Goal: Transaction & Acquisition: Purchase product/service

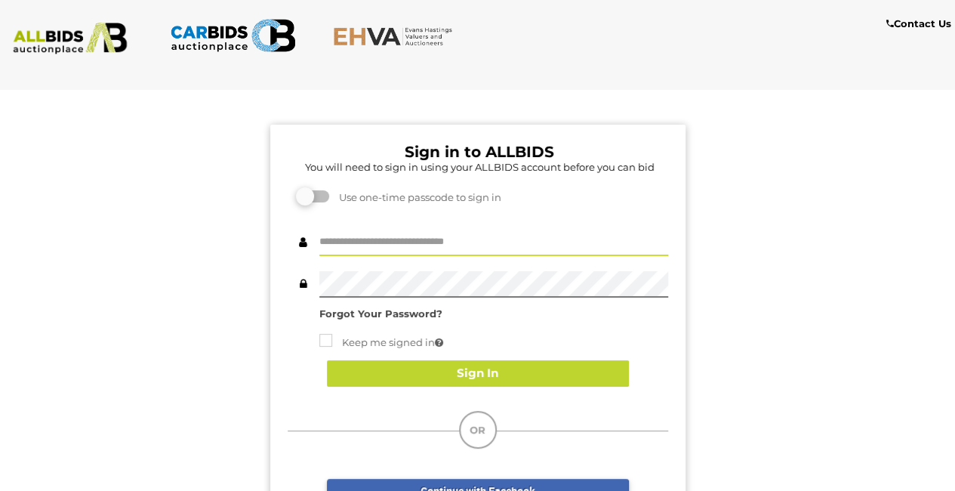
click at [388, 235] on input "text" at bounding box center [494, 243] width 349 height 26
type input "**********"
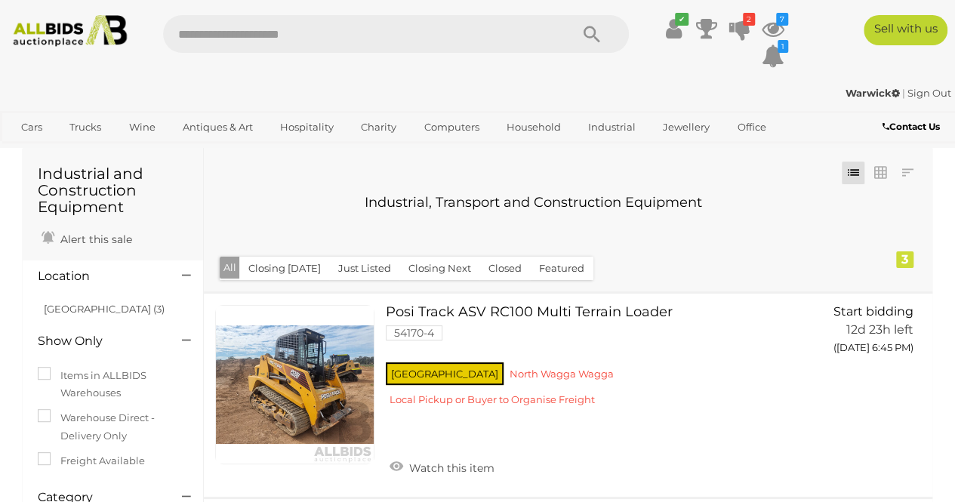
click at [103, 34] on img at bounding box center [70, 31] width 126 height 32
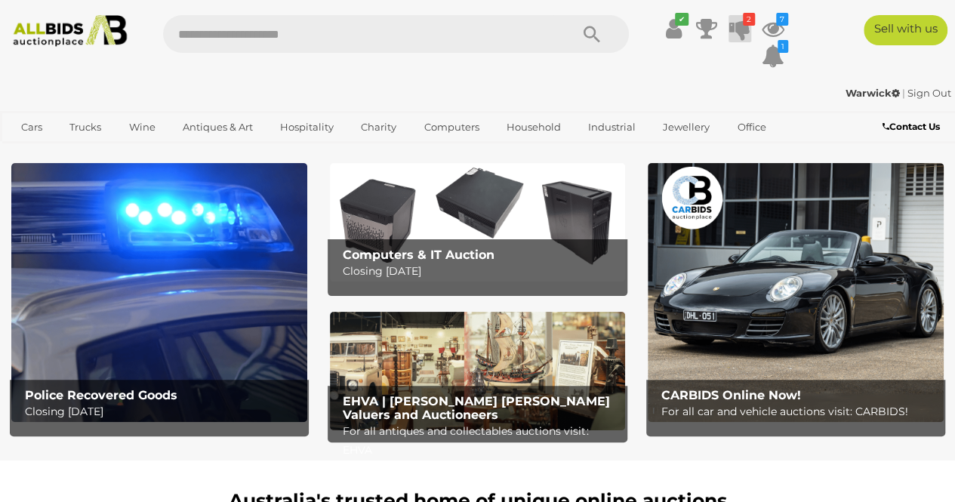
click at [742, 29] on icon at bounding box center [740, 28] width 21 height 27
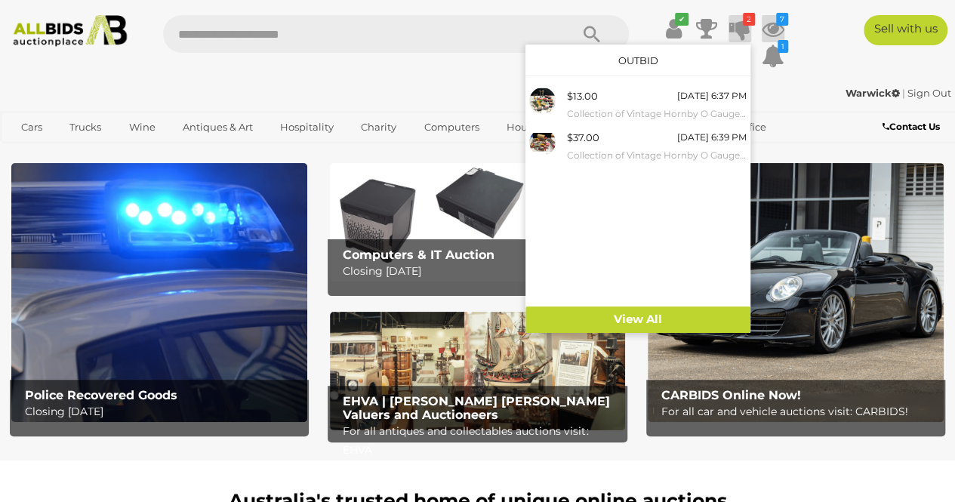
click at [773, 21] on icon at bounding box center [773, 28] width 23 height 27
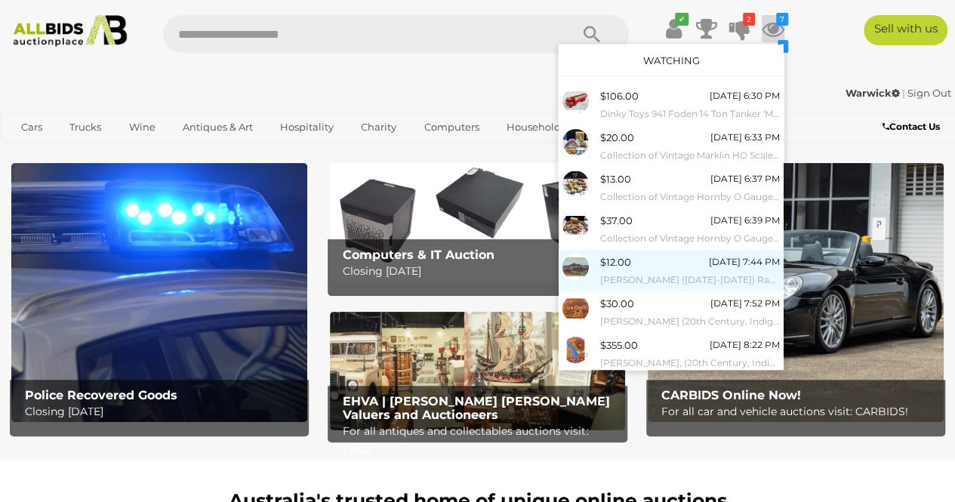
scroll to position [29, 0]
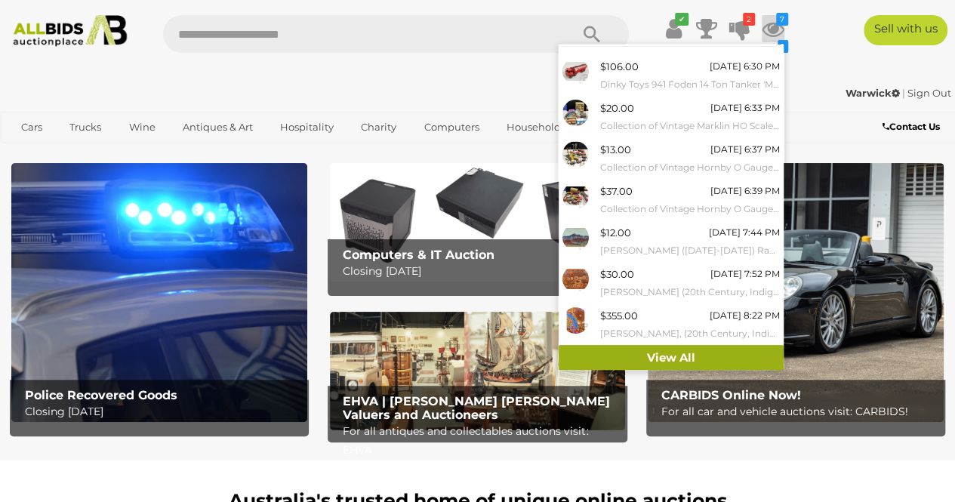
click at [663, 353] on link "View All" at bounding box center [671, 358] width 225 height 26
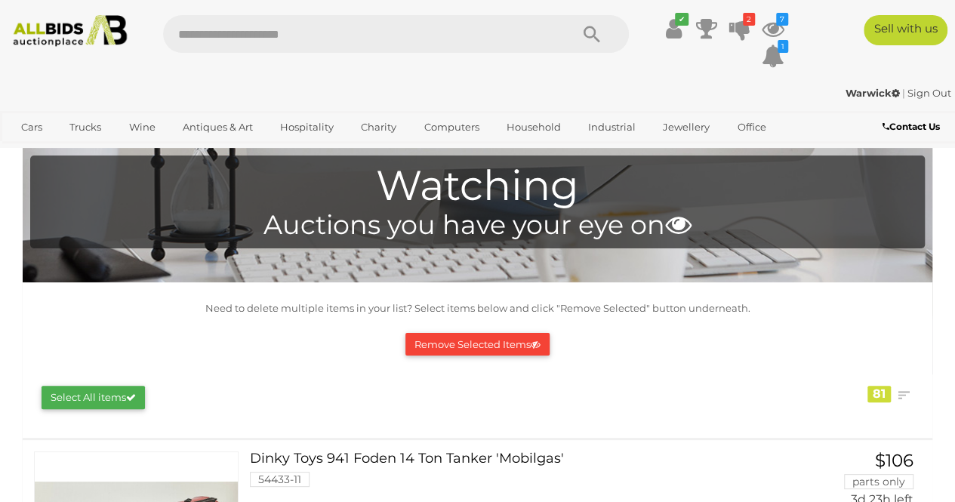
click at [109, 31] on img at bounding box center [70, 31] width 126 height 32
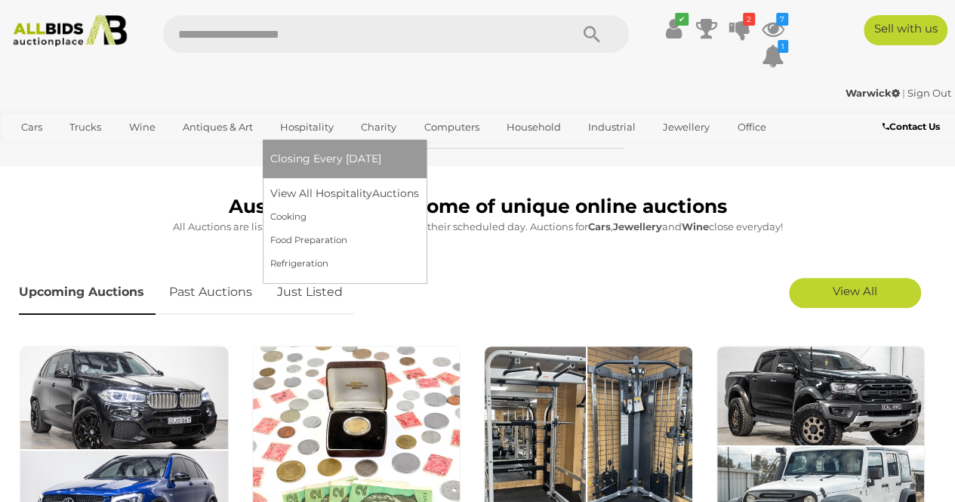
scroll to position [295, 0]
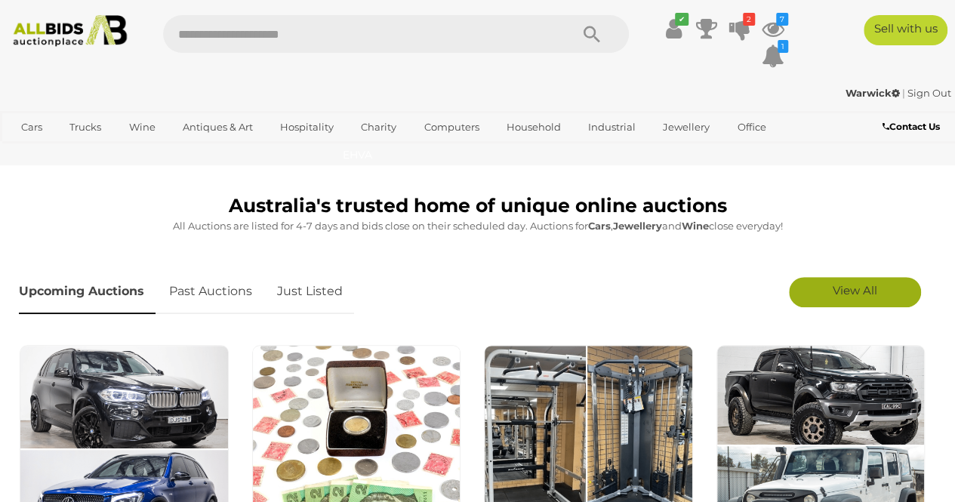
click at [852, 299] on link "View All" at bounding box center [855, 292] width 132 height 30
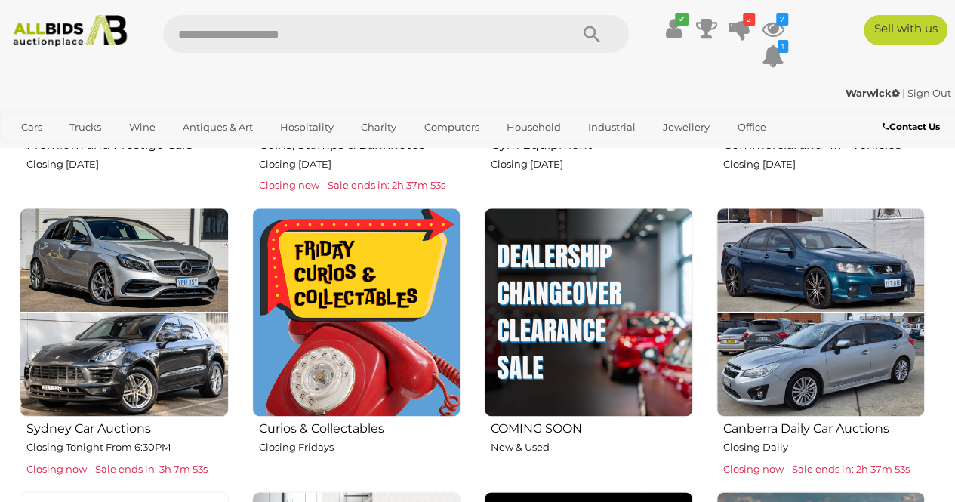
scroll to position [717, 0]
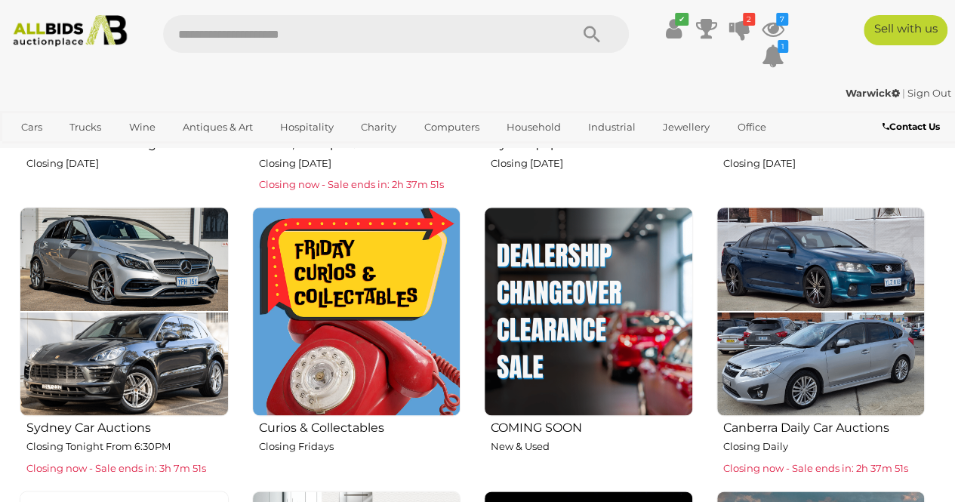
click at [404, 353] on img at bounding box center [356, 311] width 209 height 209
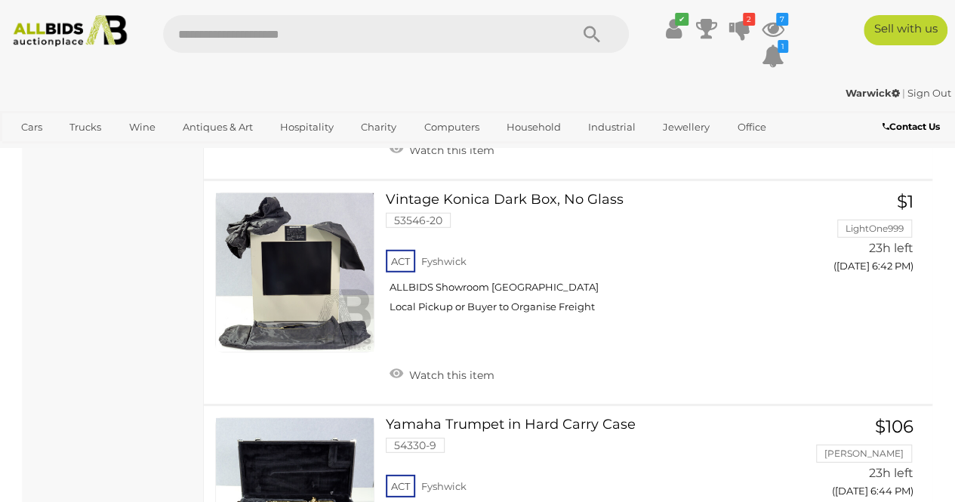
scroll to position [2145, 0]
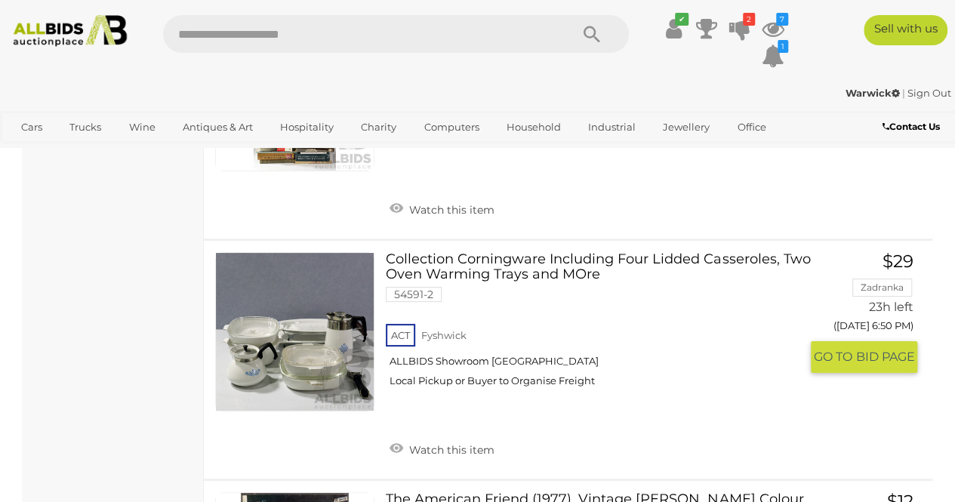
click at [404, 353] on div "ACT Fyshwick ALLBIDS Showroom Fyshwick Local Pickup or Buyer to Organise Freight" at bounding box center [593, 360] width 414 height 78
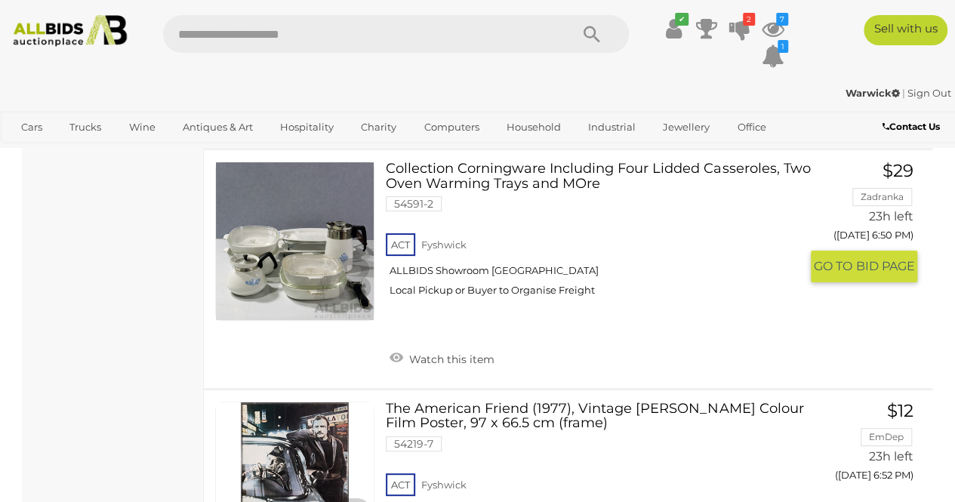
scroll to position [2959, 0]
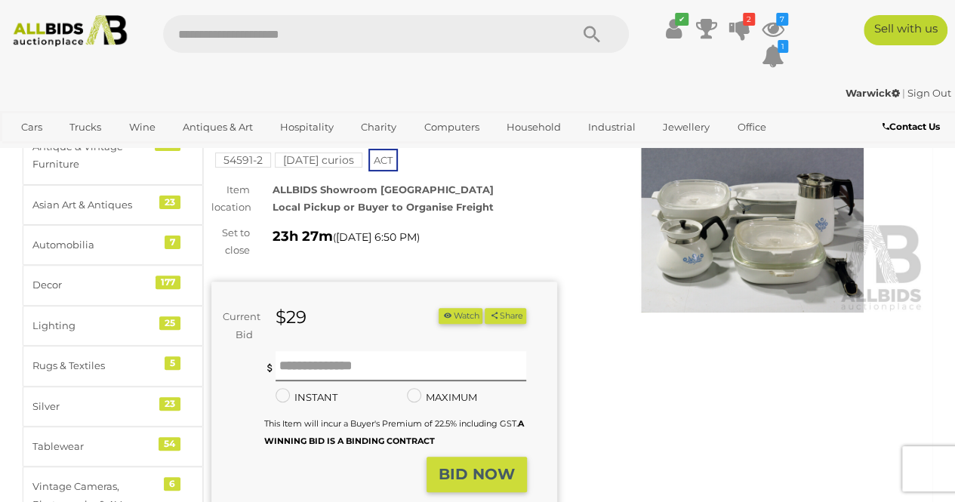
scroll to position [100, 0]
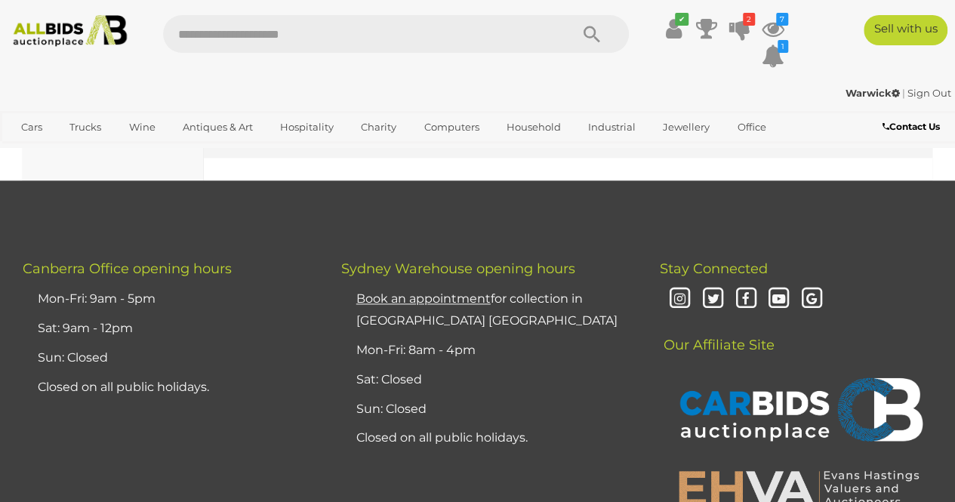
scroll to position [12291, 0]
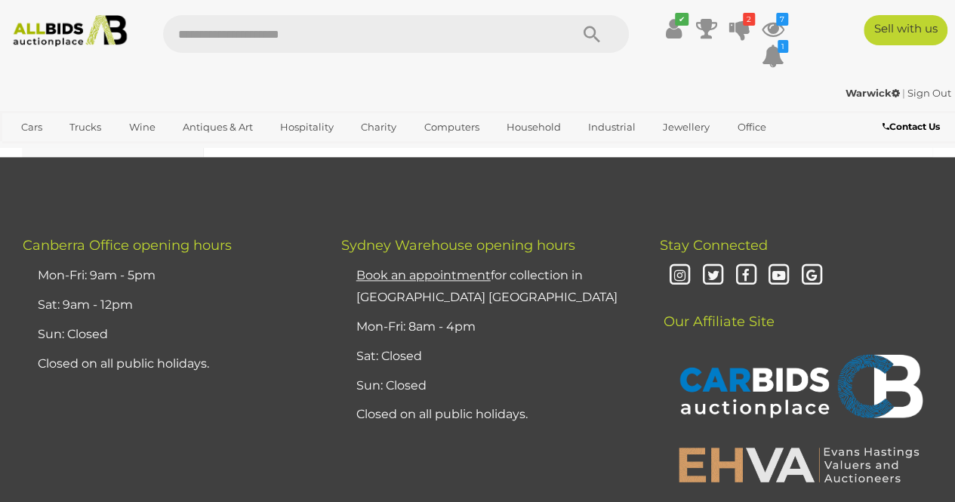
click at [59, 28] on img at bounding box center [70, 31] width 126 height 32
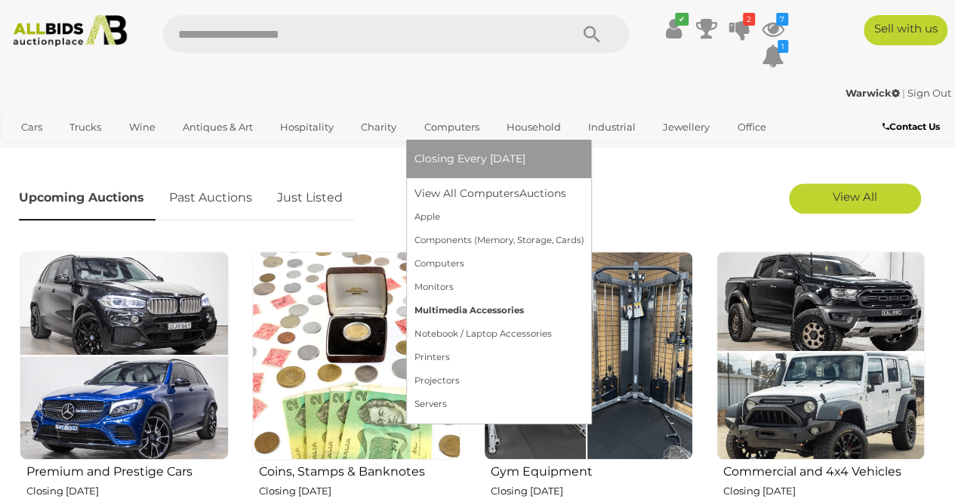
scroll to position [391, 0]
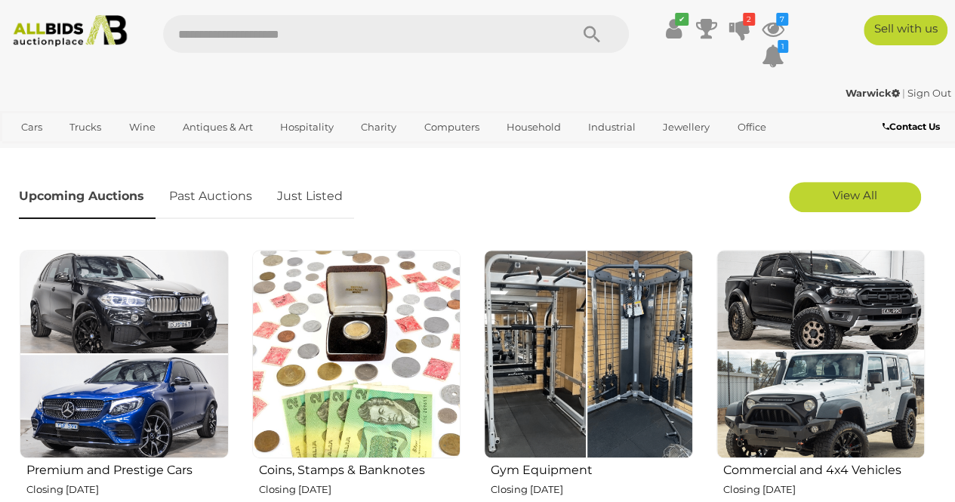
drag, startPoint x: 529, startPoint y: 301, endPoint x: 631, endPoint y: 264, distance: 108.2
click at [631, 264] on img at bounding box center [588, 354] width 209 height 209
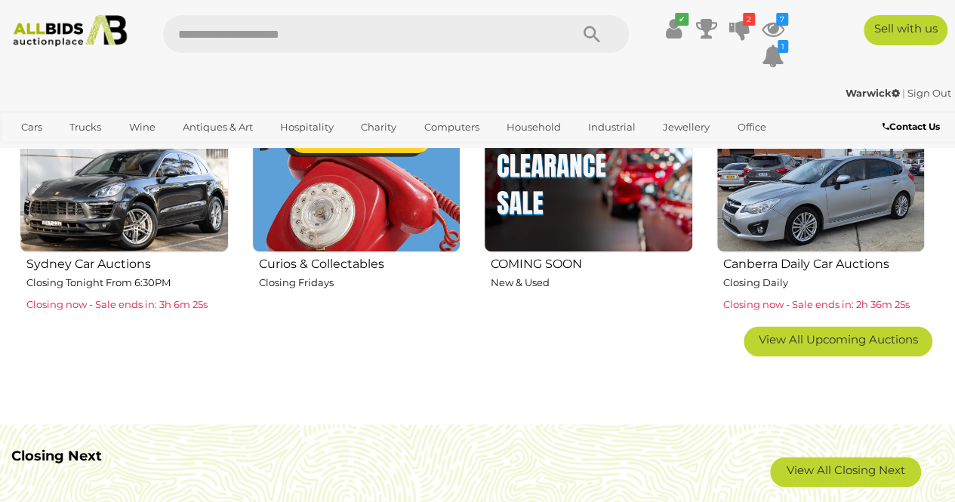
scroll to position [881, 0]
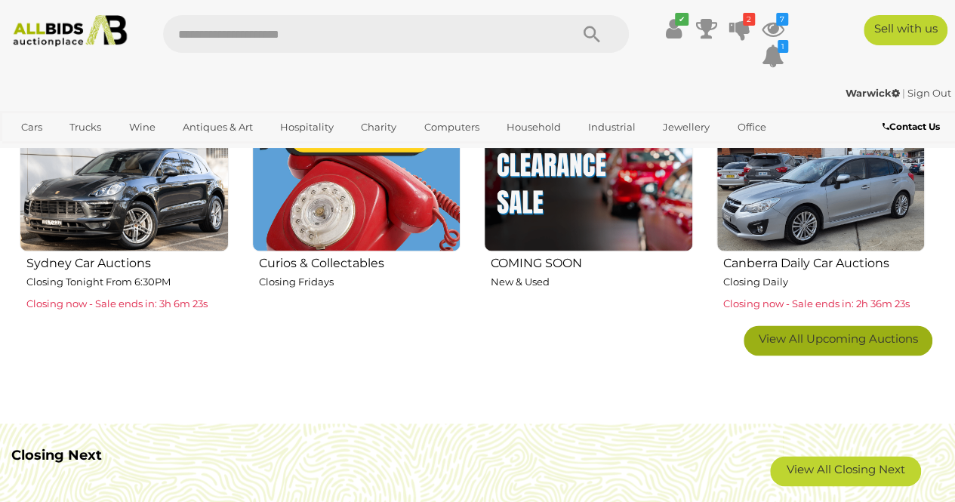
click at [789, 336] on span "View All Upcoming Auctions" at bounding box center [838, 339] width 159 height 14
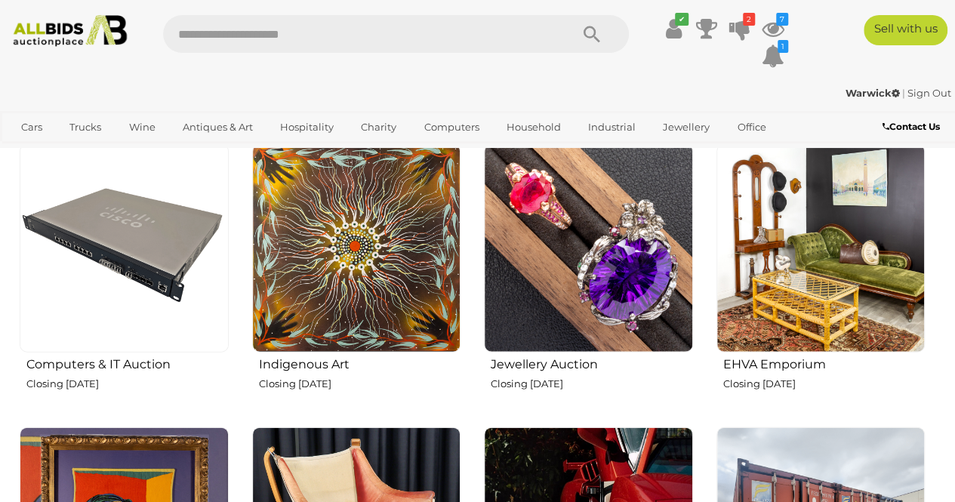
scroll to position [1654, 0]
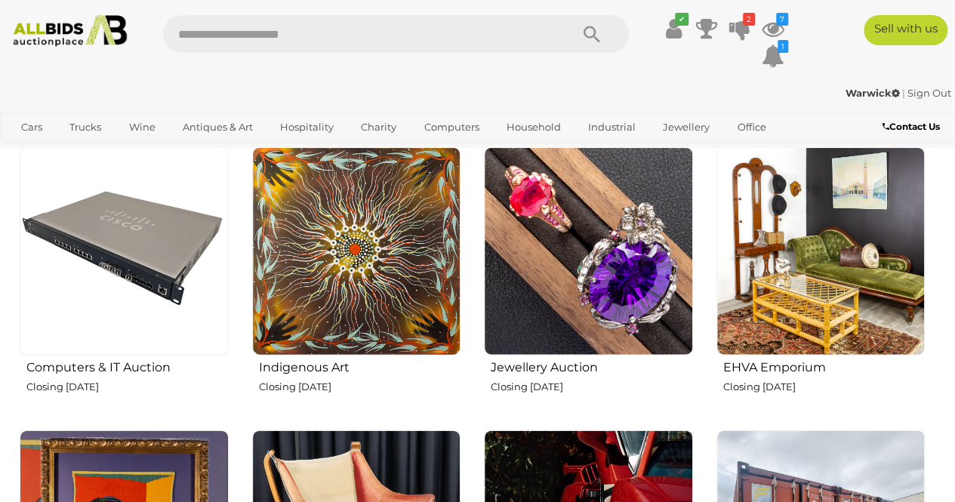
click at [789, 336] on img at bounding box center [821, 251] width 209 height 209
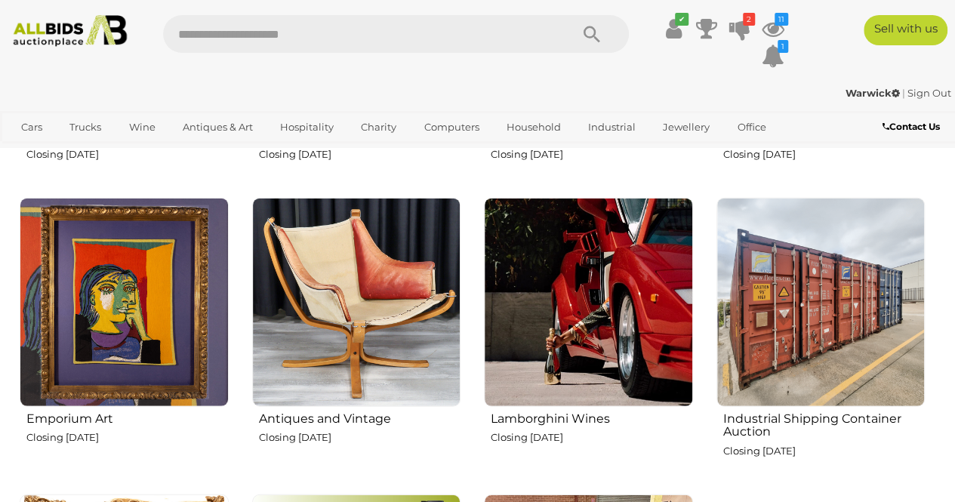
scroll to position [1888, 0]
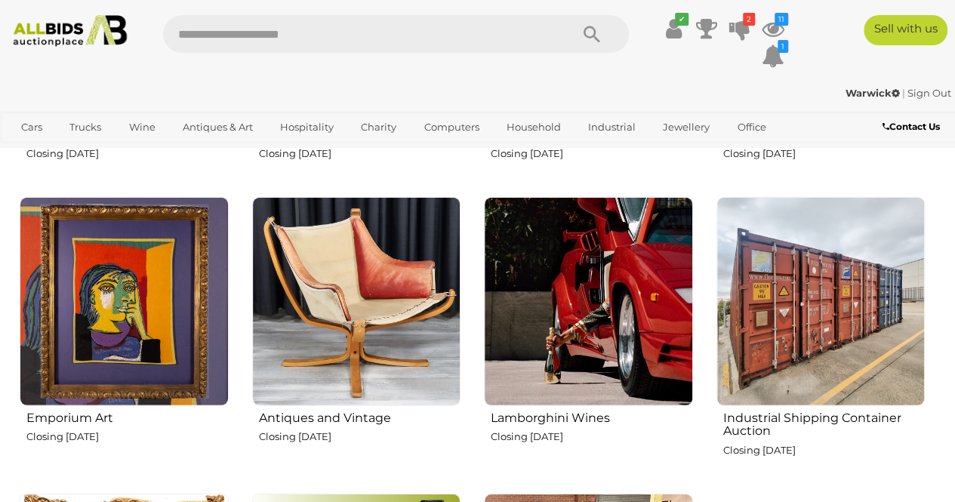
click at [547, 305] on img at bounding box center [588, 301] width 209 height 209
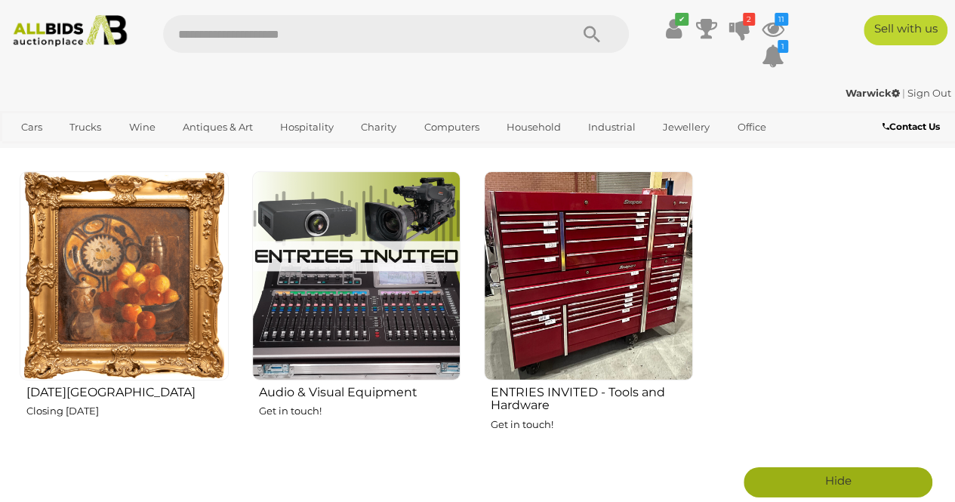
scroll to position [2205, 0]
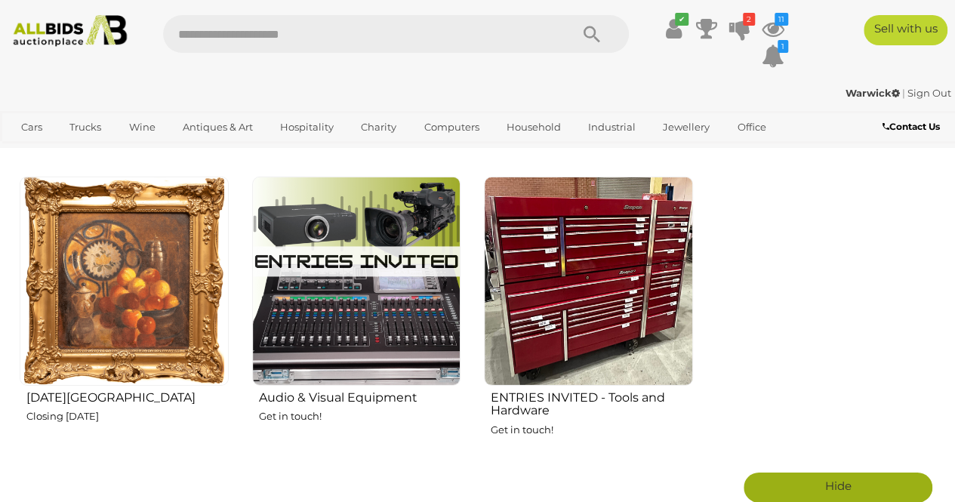
click at [147, 320] on img at bounding box center [124, 281] width 209 height 209
